Goal: Communication & Community: Answer question/provide support

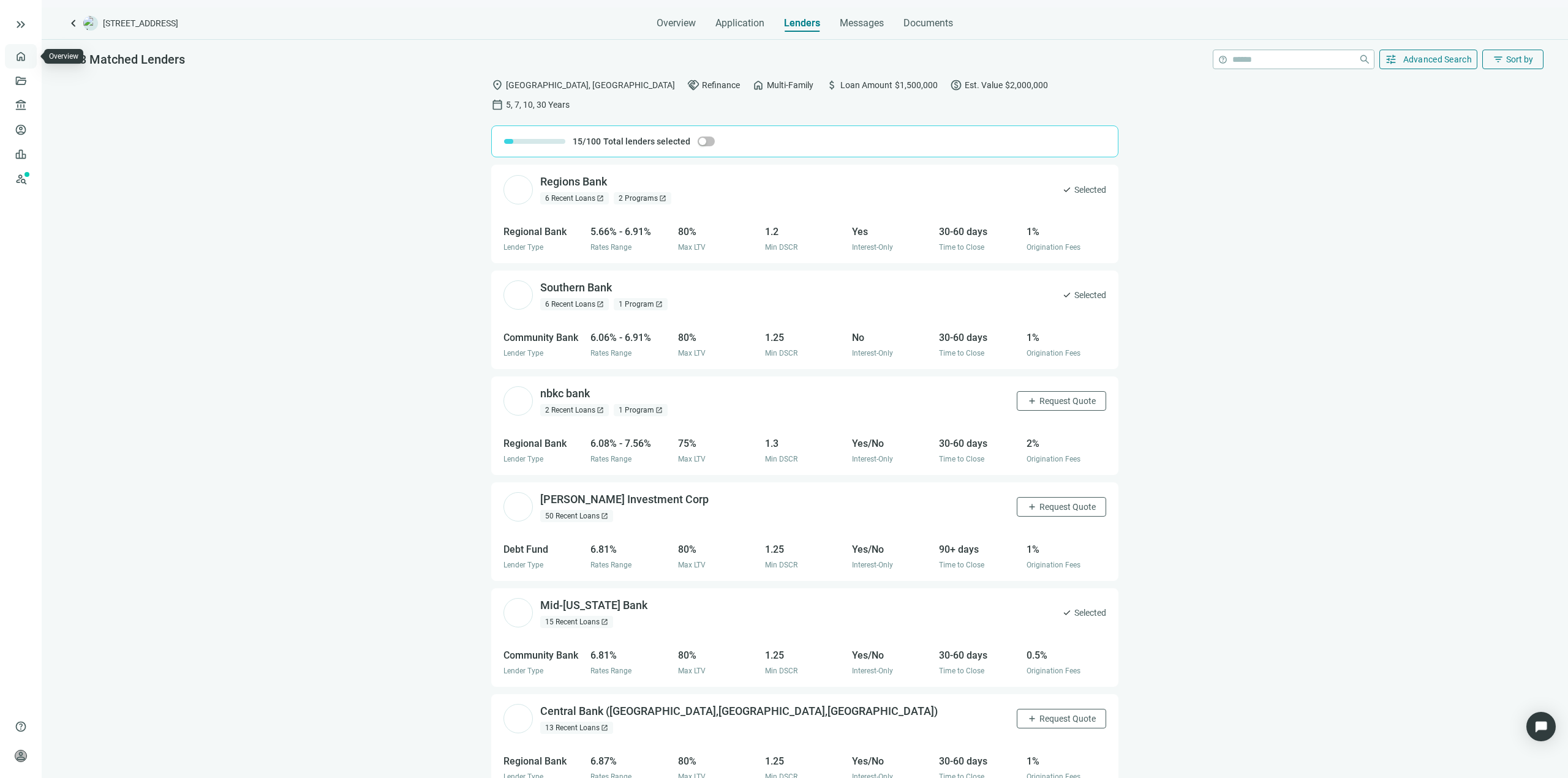
click at [31, 61] on link "Overview" at bounding box center [48, 56] width 36 height 10
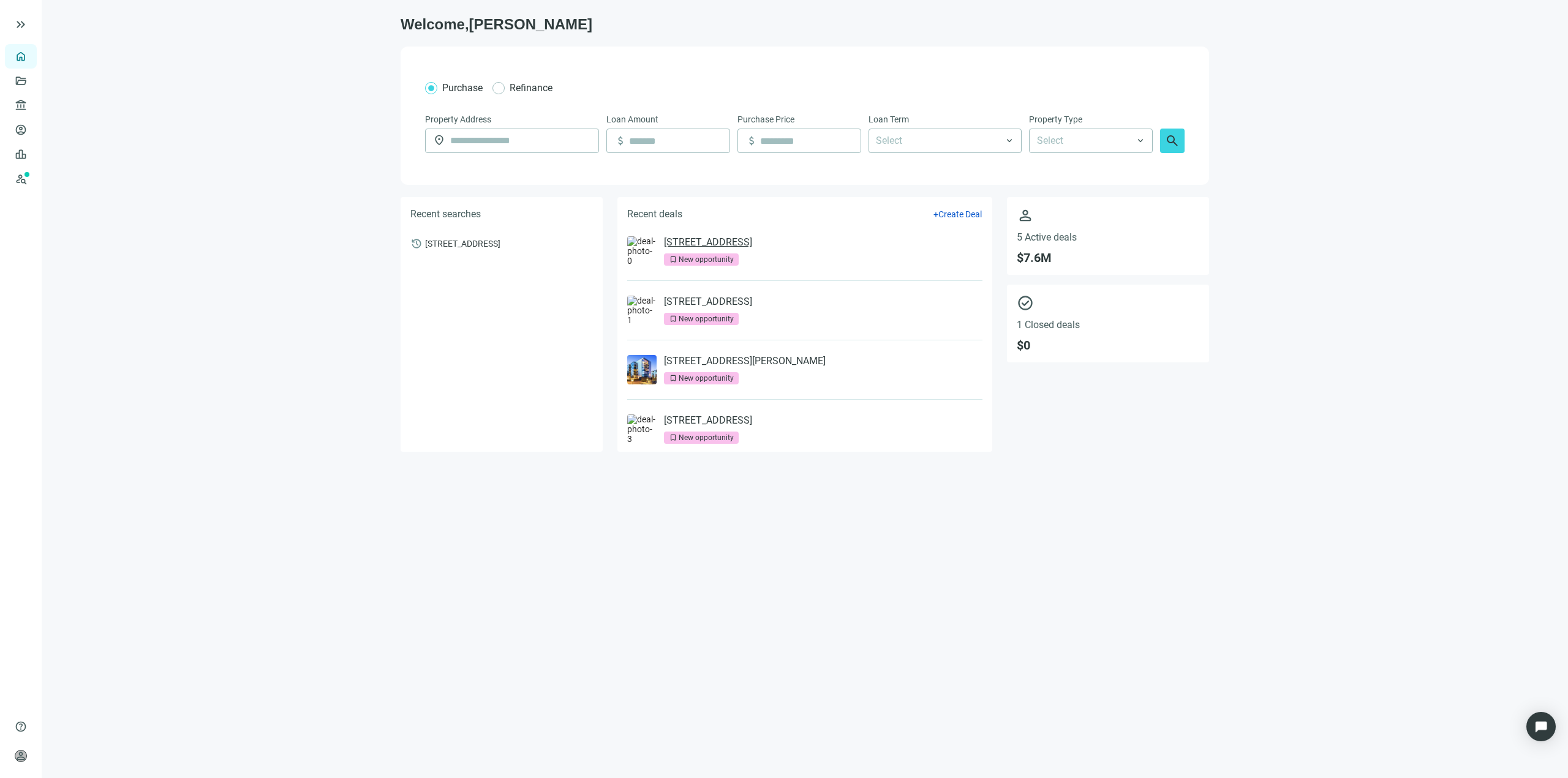
drag, startPoint x: 700, startPoint y: 228, endPoint x: 705, endPoint y: 237, distance: 10.3
click at [701, 230] on li "[STREET_ADDRESS] bookmark New opportunity" at bounding box center [805, 252] width 355 height 60
click at [706, 238] on link "[STREET_ADDRESS]" at bounding box center [708, 242] width 89 height 12
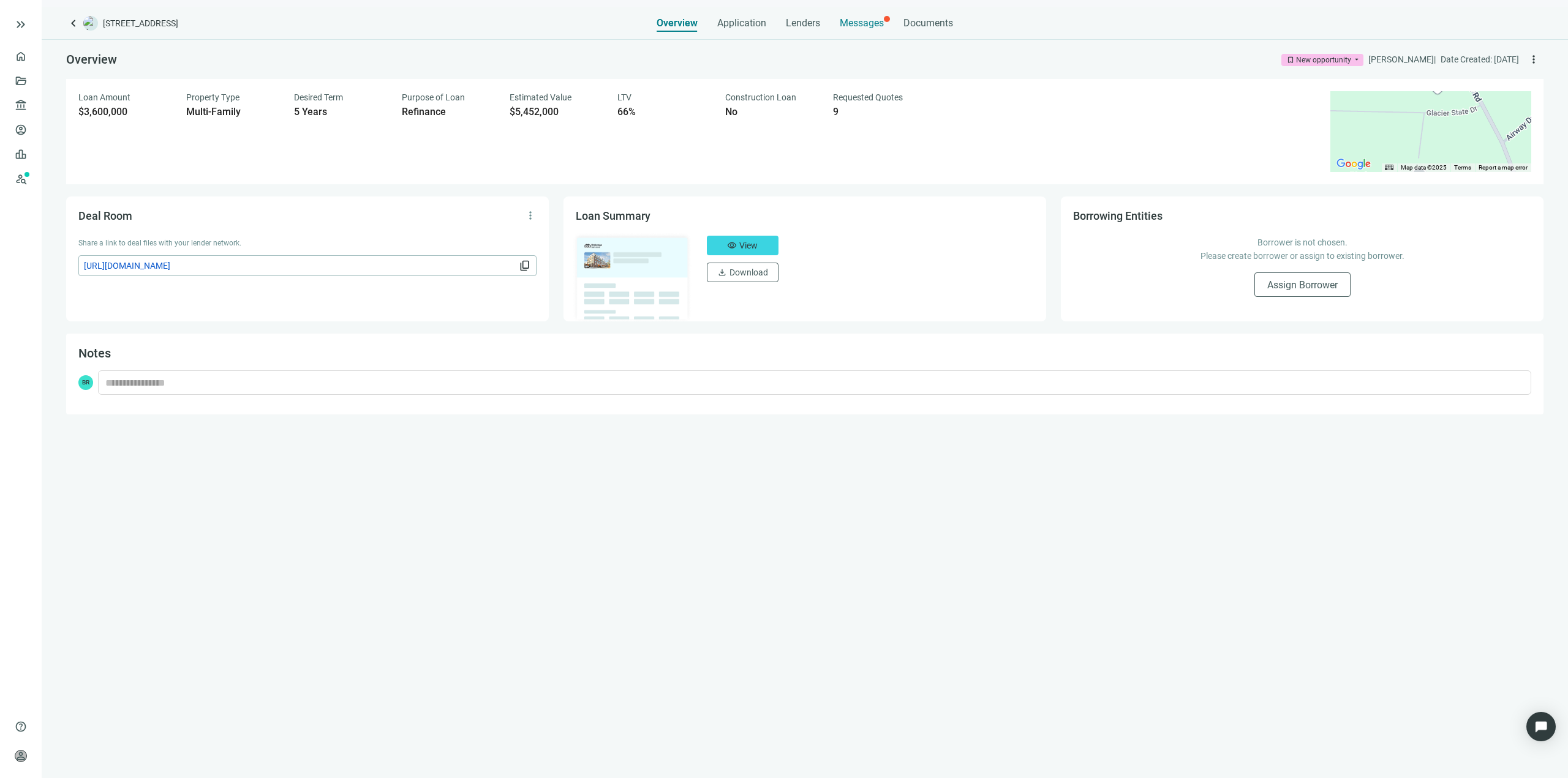
click at [860, 20] on span "Messages" at bounding box center [861, 22] width 44 height 11
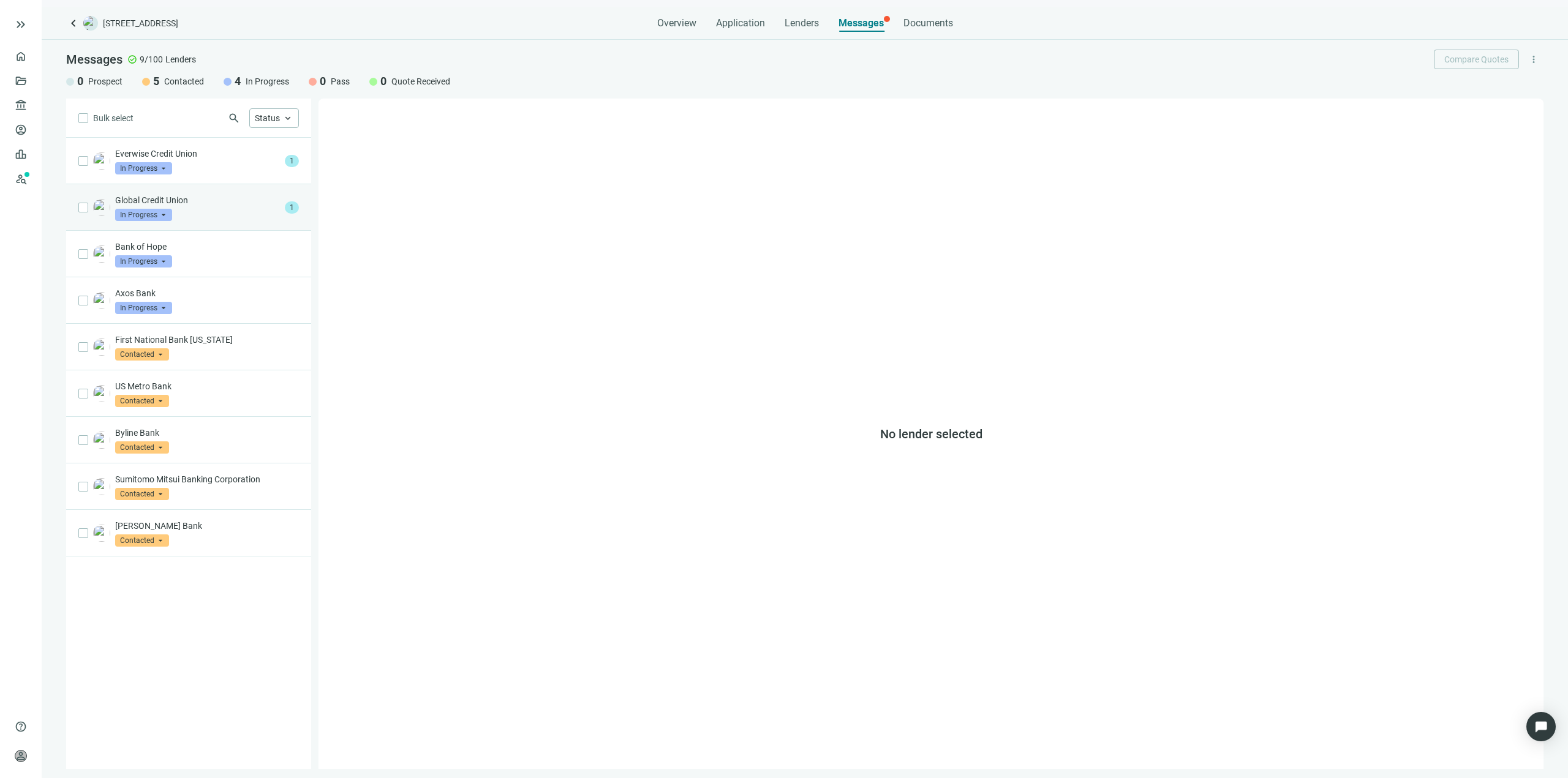
click at [260, 219] on div "Global Credit Union In Progress arrow_drop_down" at bounding box center [197, 207] width 165 height 27
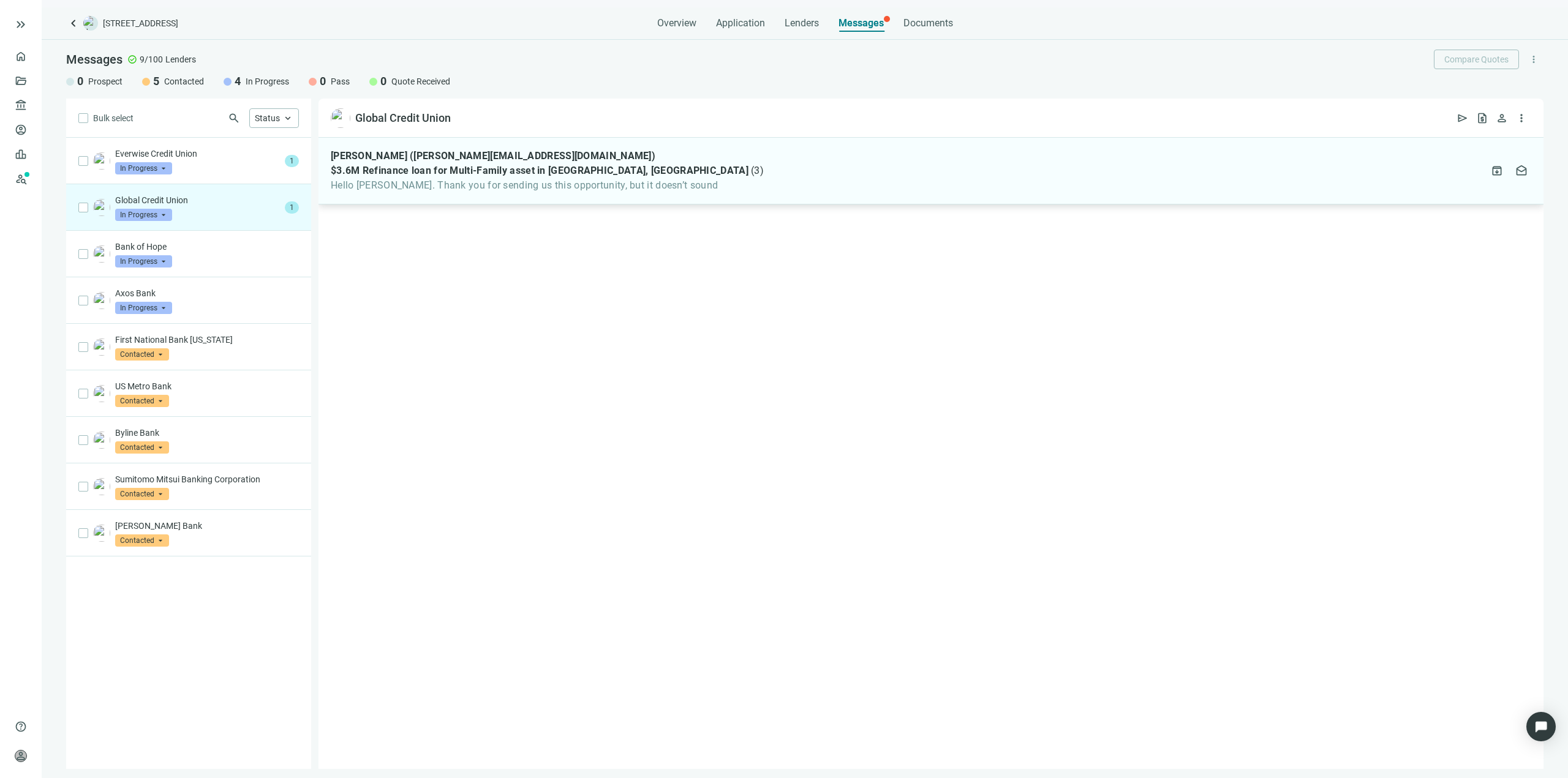
click at [480, 198] on div "[PERSON_NAME] ([PERSON_NAME][EMAIL_ADDRESS][DOMAIN_NAME]) $3.6M Refinance loan …" at bounding box center [931, 171] width 1225 height 67
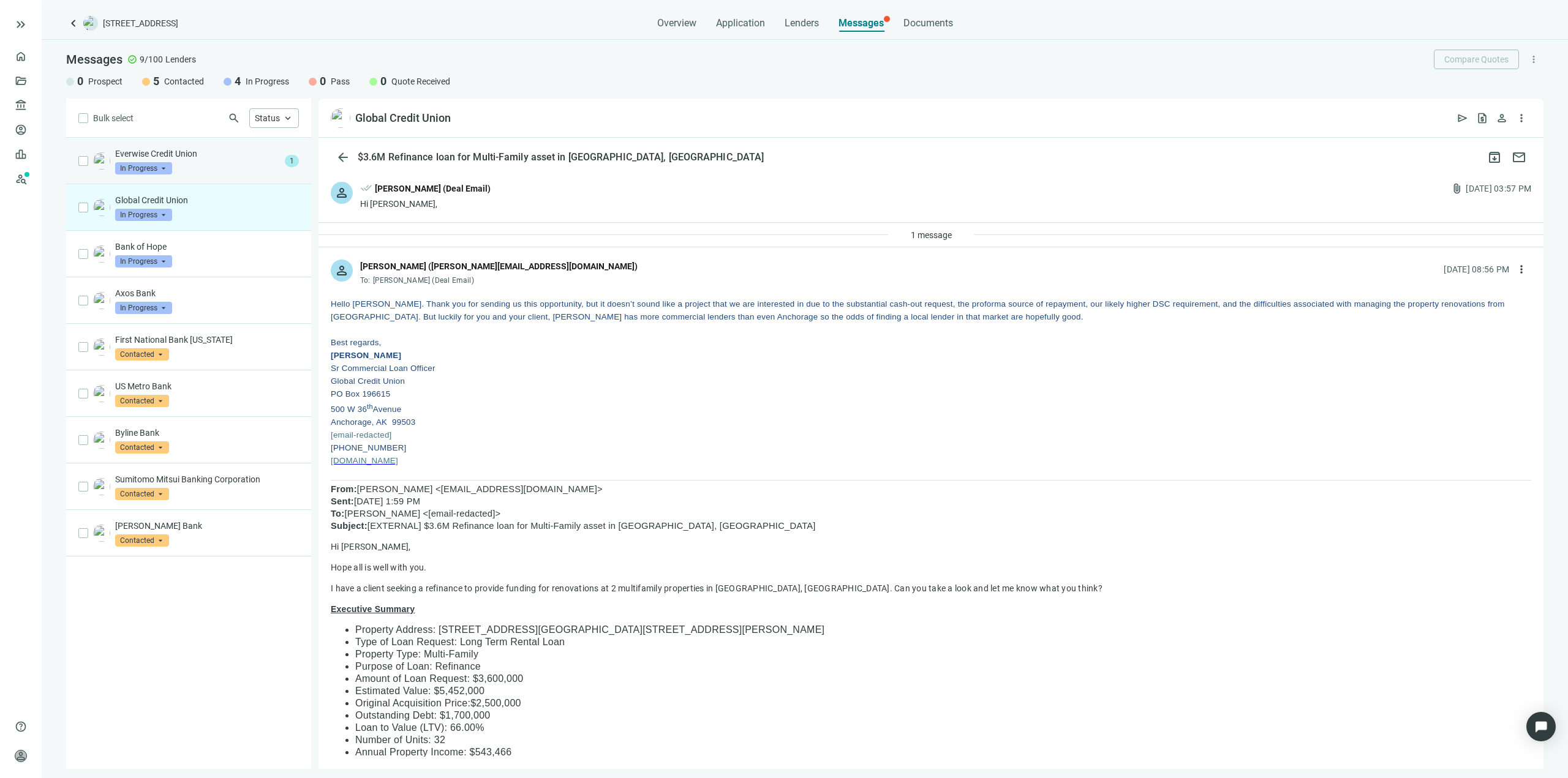
click at [180, 159] on p "Everwise Credit Union" at bounding box center [197, 153] width 165 height 12
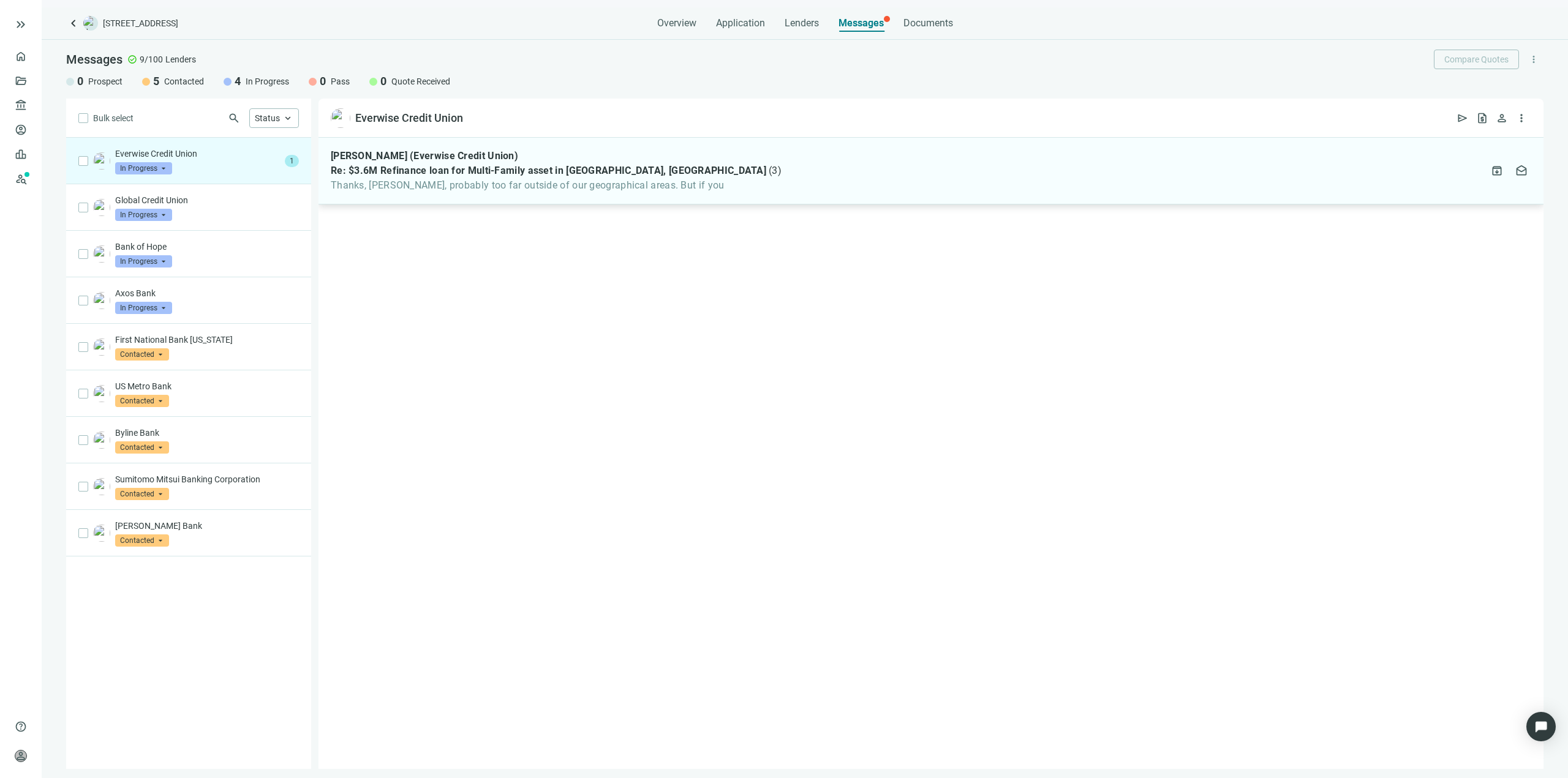
click at [462, 177] on div "[PERSON_NAME] (Everwise Credit Union) Re: $3.6M Refinance loan for Multi-Family…" at bounding box center [556, 171] width 450 height 42
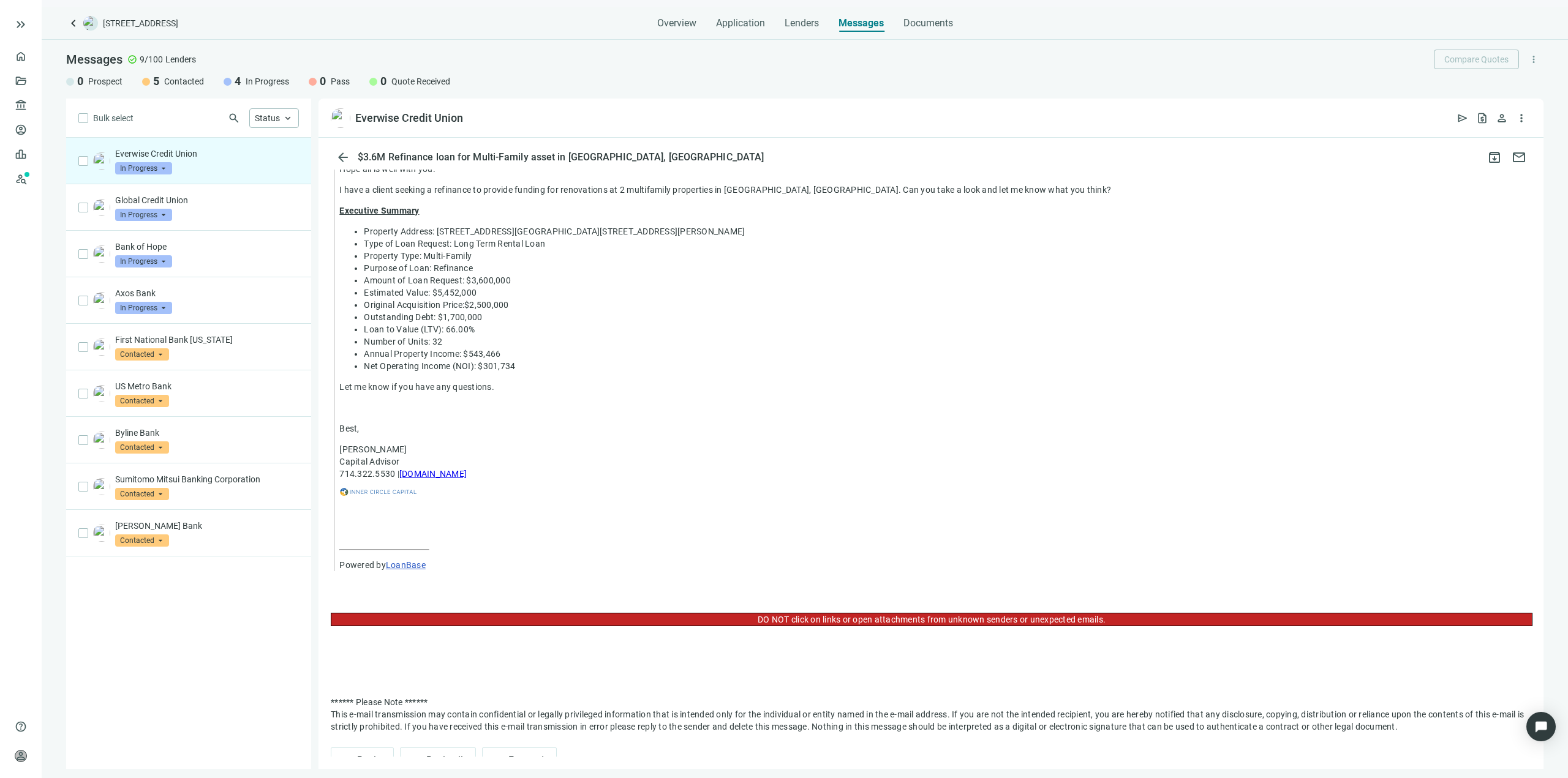
scroll to position [758, 0]
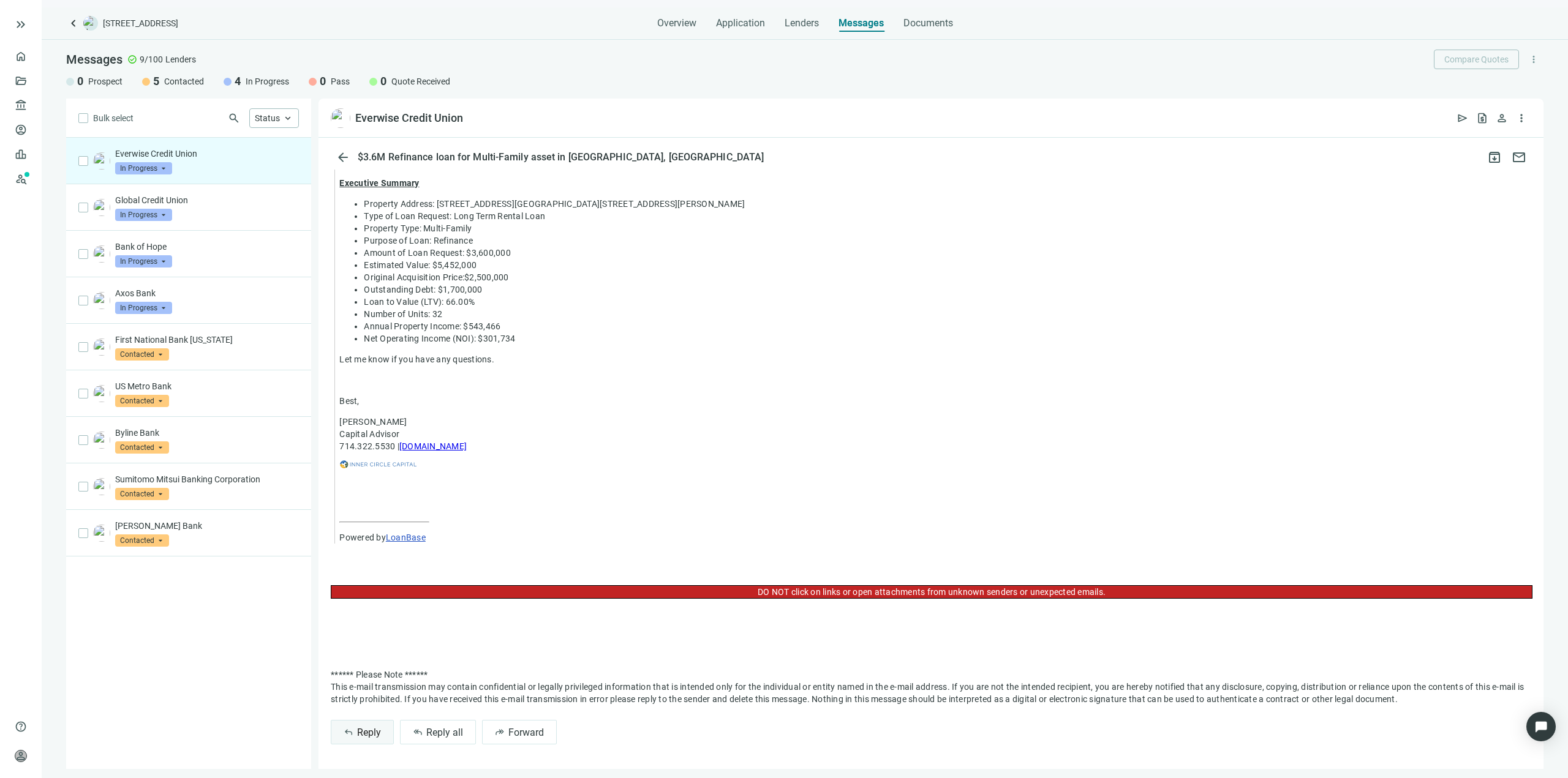
click at [355, 734] on button "reply Reply" at bounding box center [363, 732] width 63 height 24
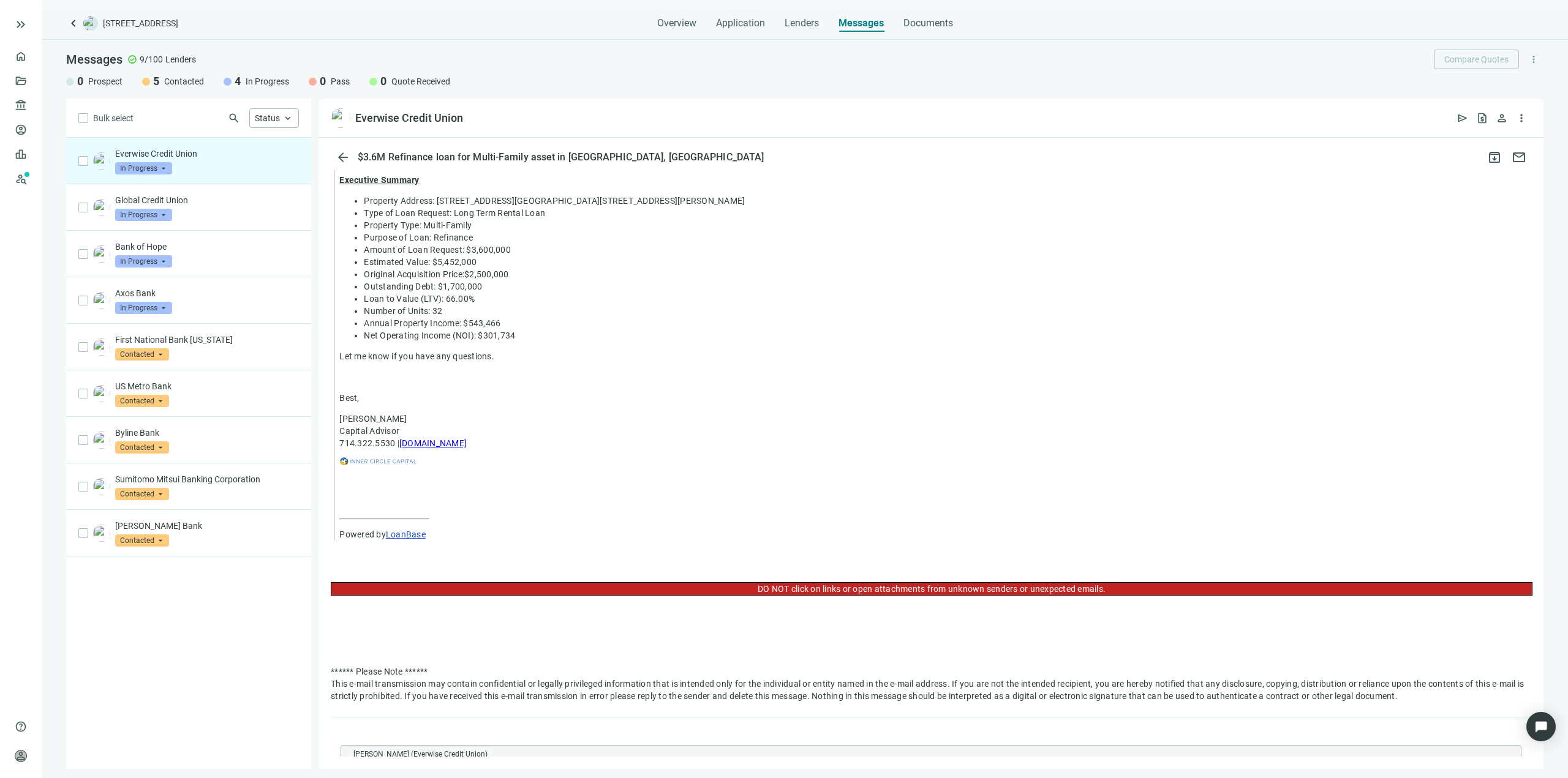
type textarea "**********"
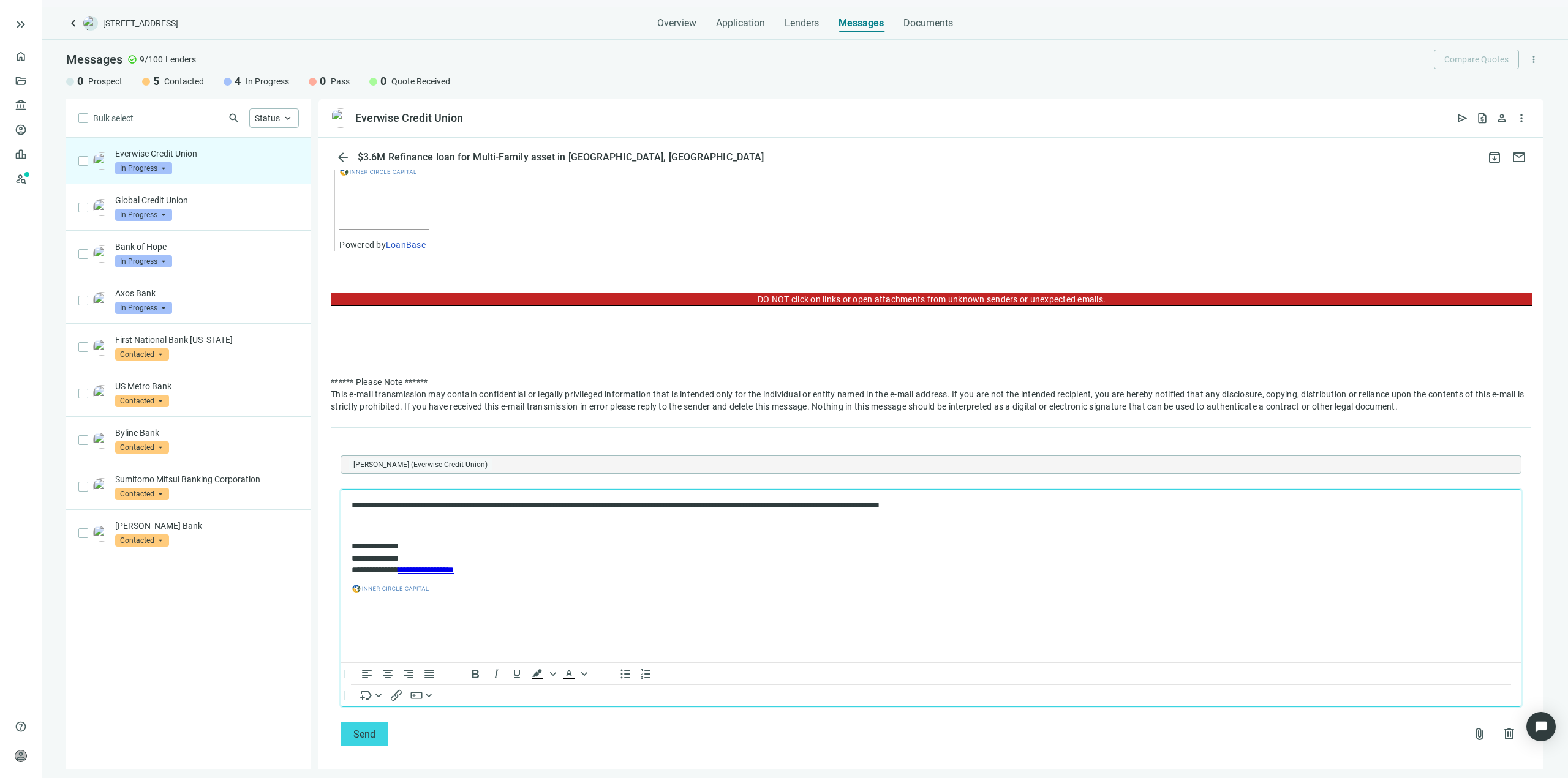
scroll to position [1062, 0]
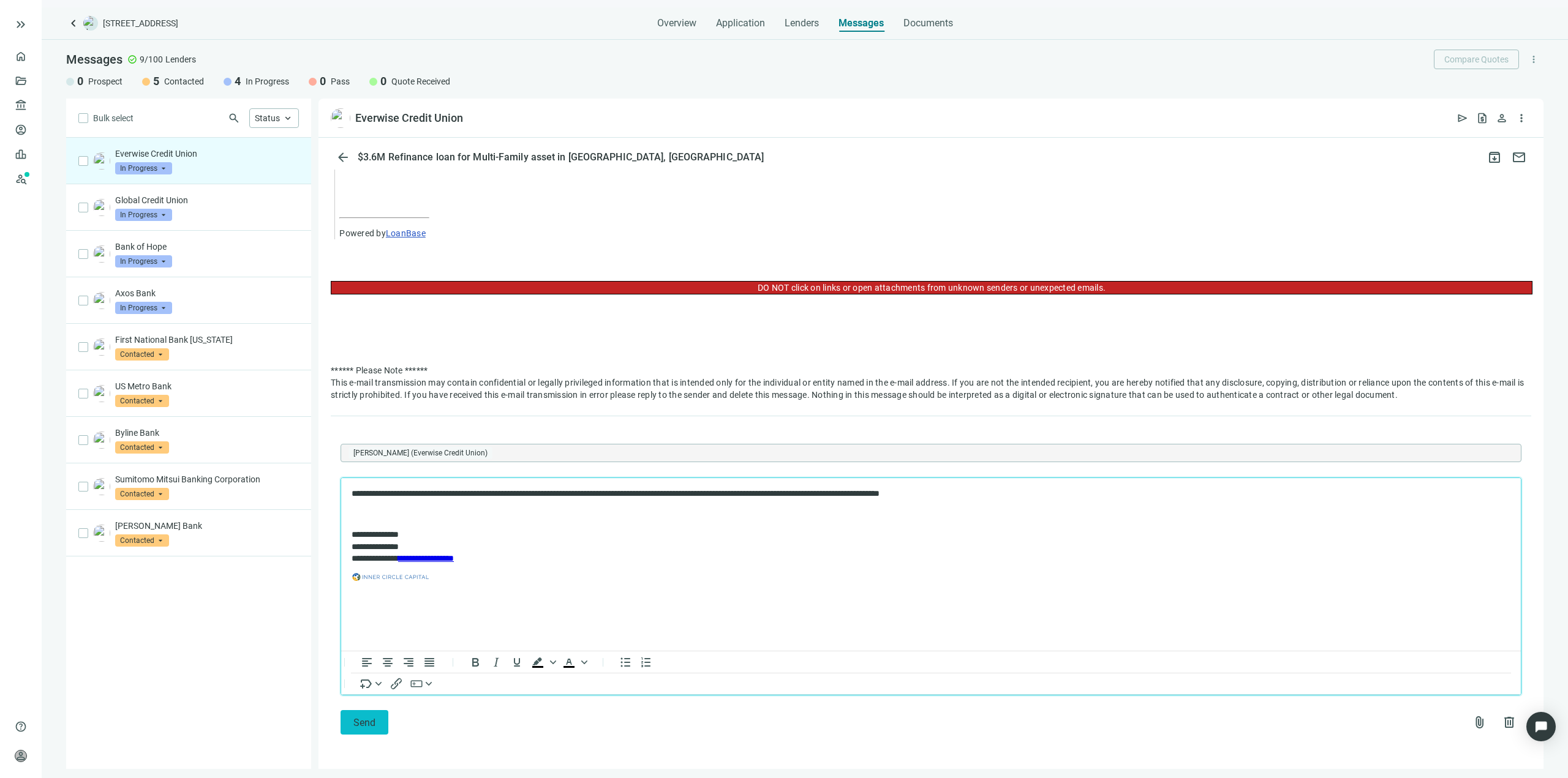
click at [367, 718] on span "Send" at bounding box center [364, 722] width 22 height 11
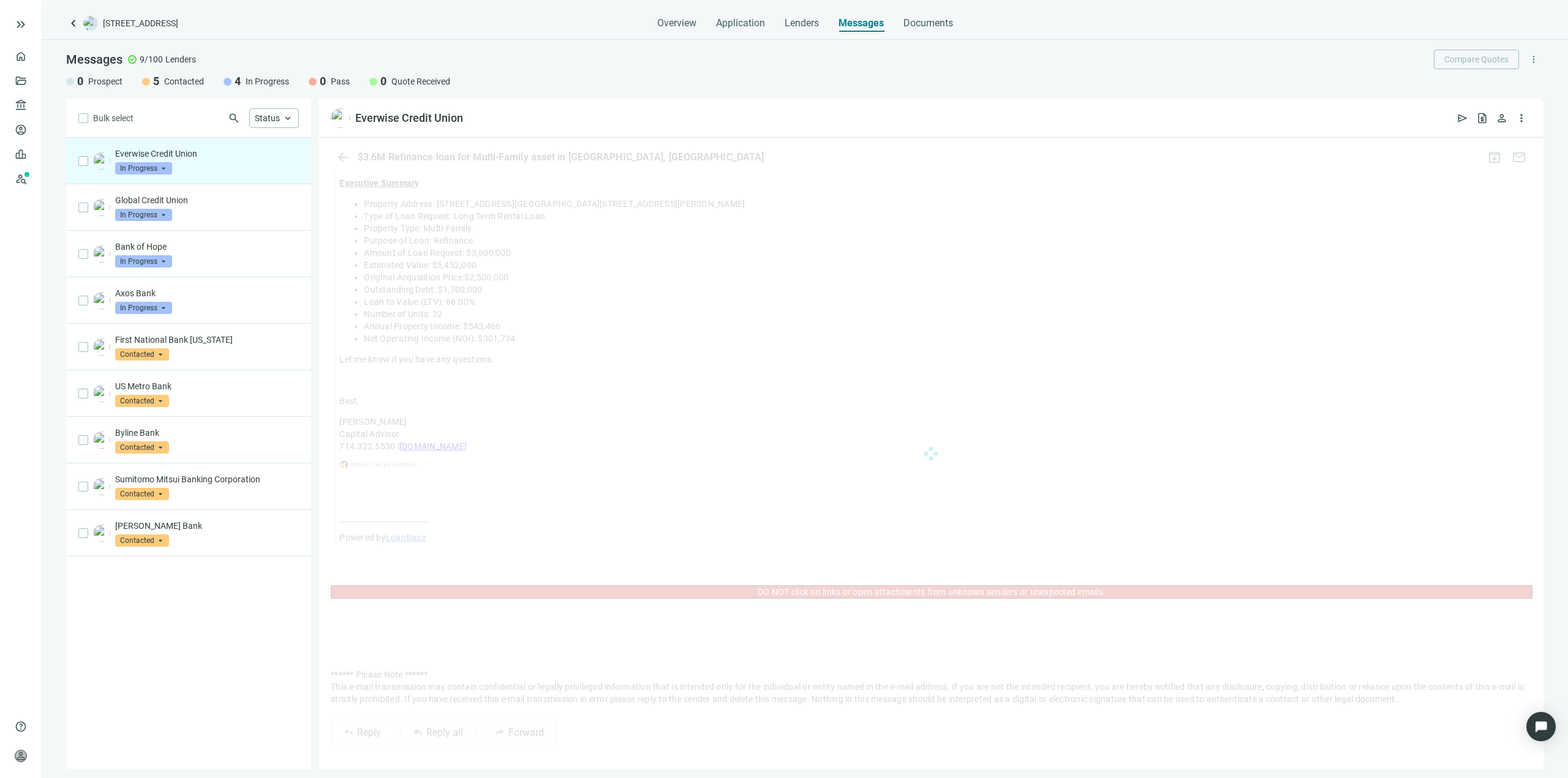
scroll to position [1023, 0]
